Goal: Information Seeking & Learning: Learn about a topic

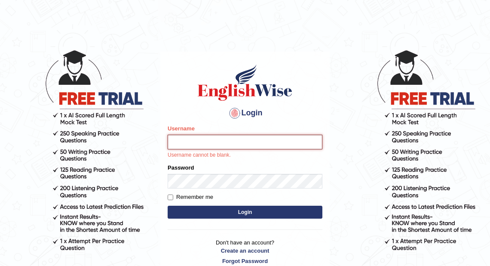
click at [181, 141] on input "Username" at bounding box center [245, 142] width 155 height 15
type input "Hakeem123"
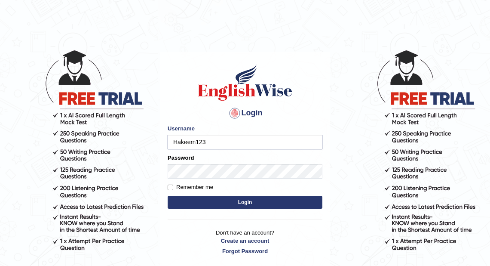
click at [188, 198] on button "Login" at bounding box center [245, 202] width 155 height 13
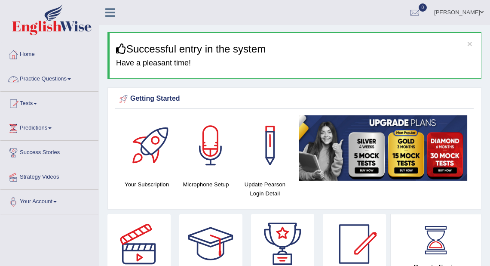
click at [57, 80] on link "Practice Questions" at bounding box center [49, 78] width 98 height 22
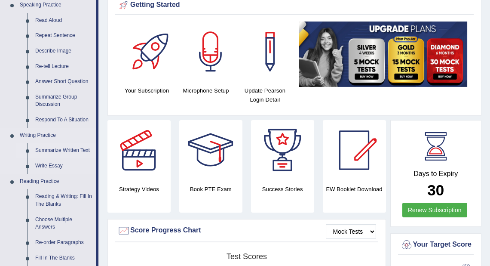
scroll to position [103, 0]
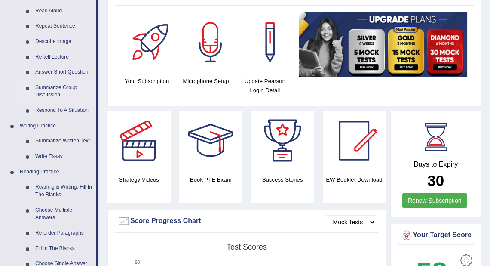
click at [57, 94] on link "Summarize Group Discussion" at bounding box center [63, 91] width 65 height 23
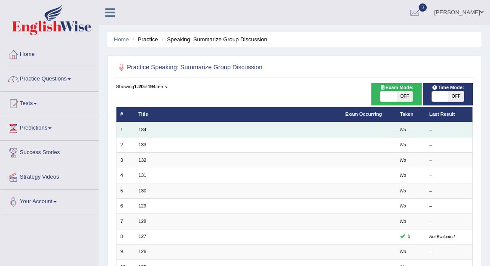
click at [205, 128] on td "134" at bounding box center [238, 129] width 207 height 15
click at [139, 130] on link "134" at bounding box center [143, 129] width 8 height 5
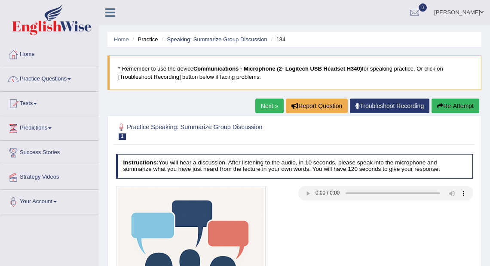
click at [447, 102] on button "Re-Attempt" at bounding box center [456, 106] width 48 height 15
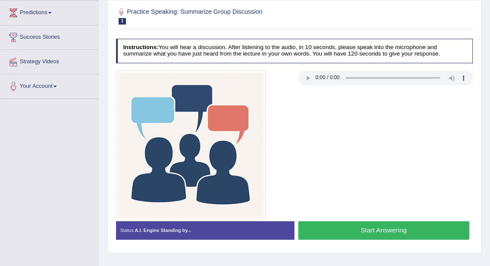
scroll to position [103, 0]
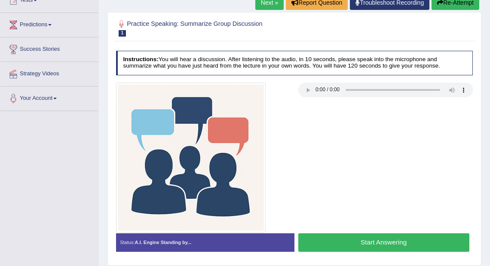
click at [334, 236] on button "Start Answering" at bounding box center [384, 242] width 171 height 19
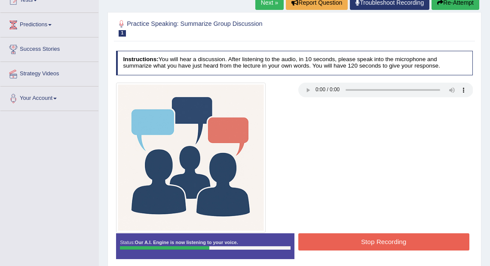
click at [339, 248] on button "Stop Recording" at bounding box center [384, 241] width 171 height 17
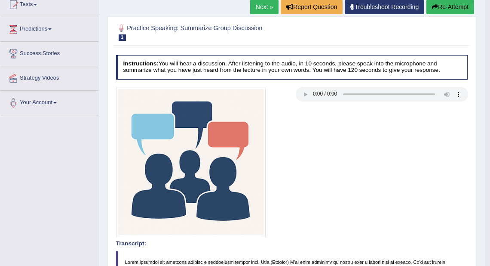
scroll to position [0, 0]
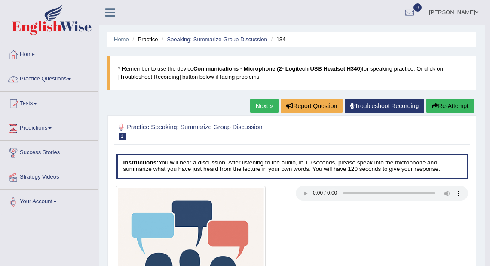
click at [267, 104] on link "Next »" at bounding box center [264, 106] width 28 height 15
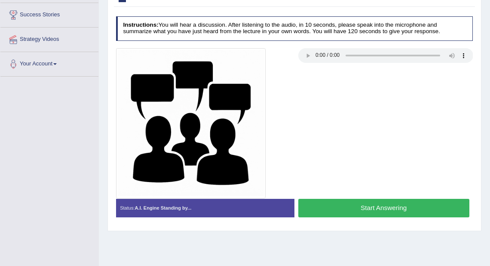
click at [335, 206] on button "Start Answering" at bounding box center [384, 208] width 171 height 19
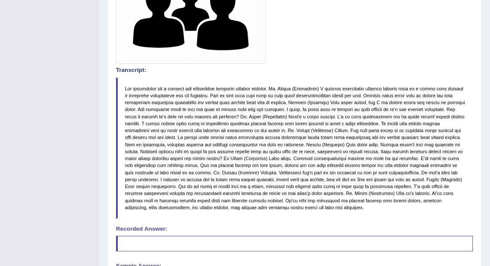
scroll to position [375, 0]
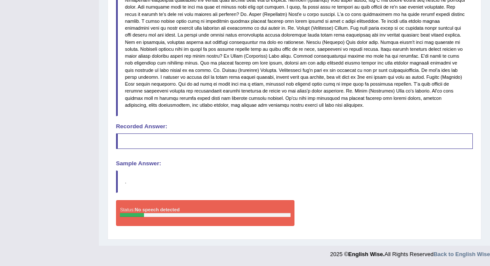
click at [183, 215] on div at bounding box center [205, 215] width 170 height 4
click at [275, 205] on div "Status: No speech detected" at bounding box center [205, 213] width 179 height 26
click at [147, 161] on h4 "Sample Answer:" at bounding box center [295, 163] width 358 height 6
click at [163, 136] on blockquote at bounding box center [295, 140] width 358 height 15
click at [208, 134] on blockquote at bounding box center [295, 140] width 358 height 15
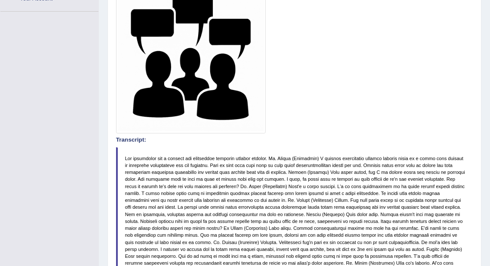
scroll to position [0, 0]
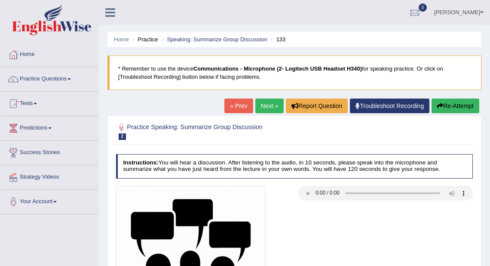
click at [264, 108] on link "Next »" at bounding box center [270, 106] width 28 height 15
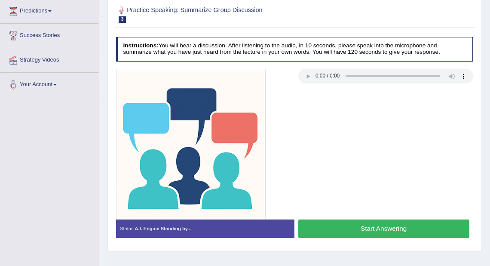
scroll to position [117, 0]
click at [342, 234] on button "Start Answering" at bounding box center [384, 228] width 171 height 19
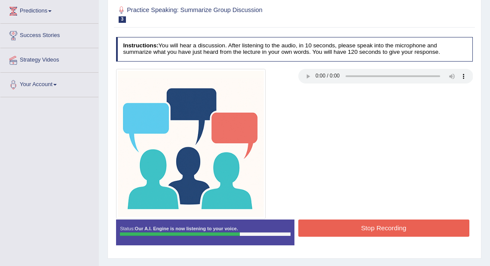
click at [328, 231] on button "Stop Recording" at bounding box center [384, 227] width 171 height 17
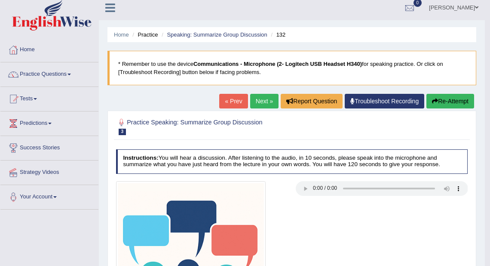
scroll to position [0, 0]
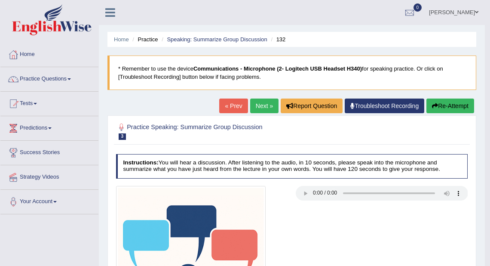
click at [442, 13] on link "Mohammed Hakeem baba" at bounding box center [454, 11] width 62 height 22
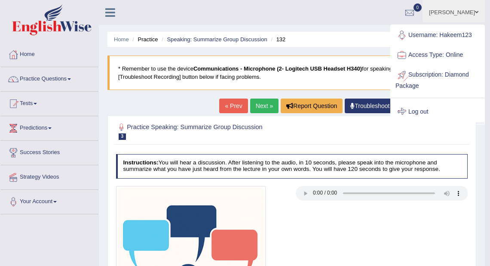
click at [432, 110] on link "Log out" at bounding box center [438, 112] width 93 height 20
